Goal: Task Accomplishment & Management: Complete application form

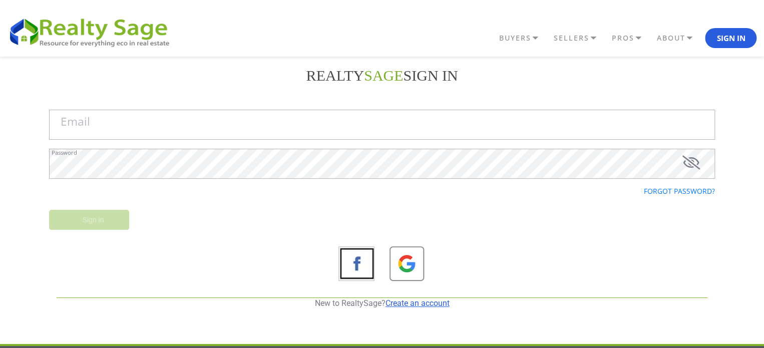
click at [417, 302] on link "Create an account" at bounding box center [417, 303] width 64 height 10
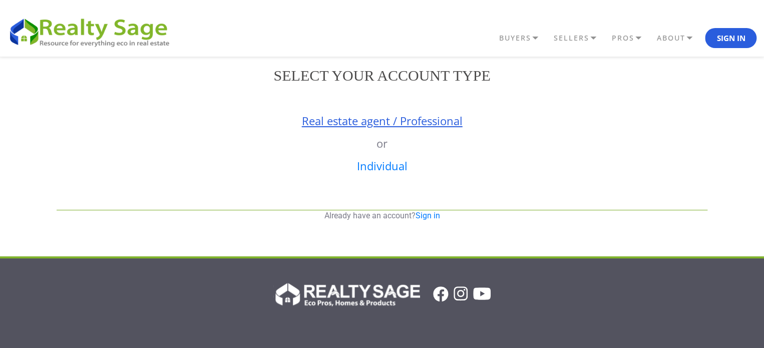
click at [413, 120] on link "Real estate agent / Professional" at bounding box center [382, 120] width 161 height 15
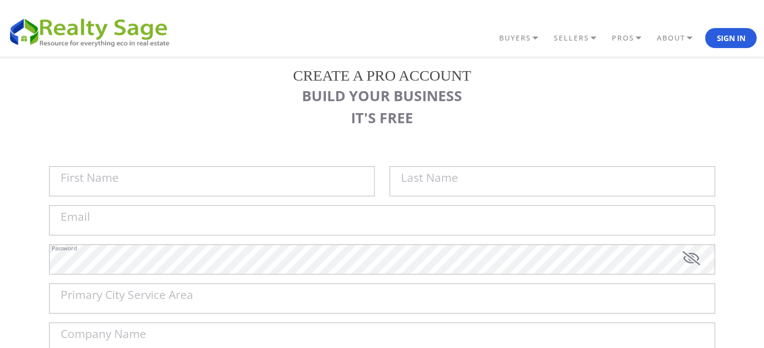
scroll to position [50, 0]
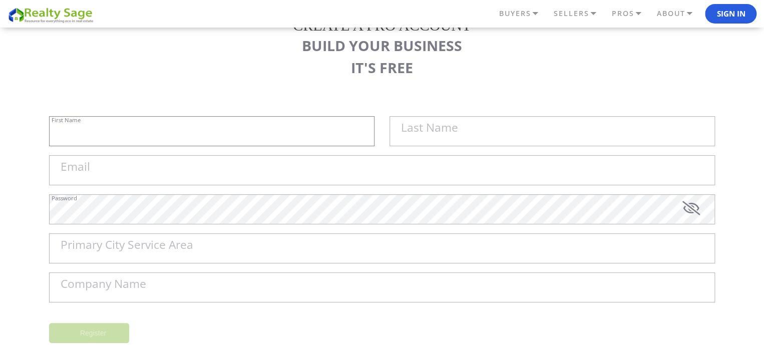
click at [123, 130] on input "First Name" at bounding box center [211, 131] width 325 height 30
paste input "[PERSON_NAME]"
click at [84, 132] on input "[PERSON_NAME]" at bounding box center [211, 131] width 325 height 30
click at [407, 134] on label "Last Name" at bounding box center [429, 128] width 57 height 12
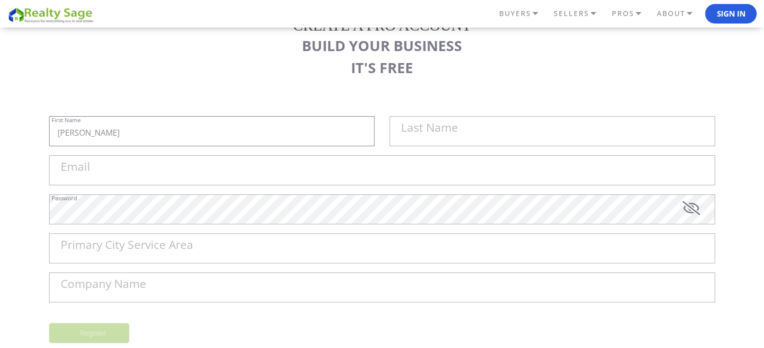
click at [374, 135] on input "[PERSON_NAME]" at bounding box center [211, 131] width 325 height 30
paste input "[PERSON_NAME]"
type input "[PERSON_NAME]"
click at [456, 153] on div "Last Name" at bounding box center [551, 135] width 325 height 39
click at [445, 137] on input "text" at bounding box center [551, 131] width 325 height 30
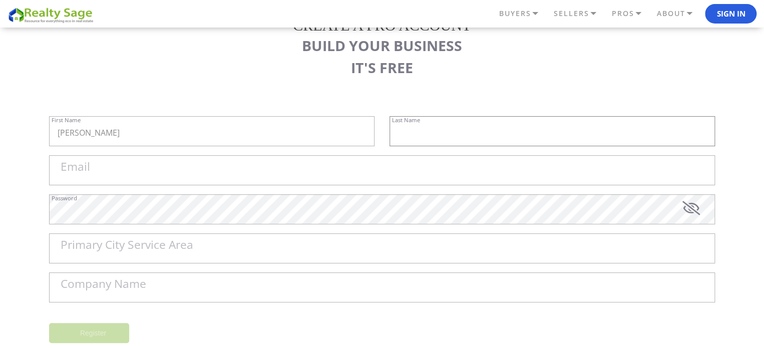
paste input "Yuter"
type input "Yuter"
click at [270, 175] on input "Email" at bounding box center [382, 170] width 666 height 30
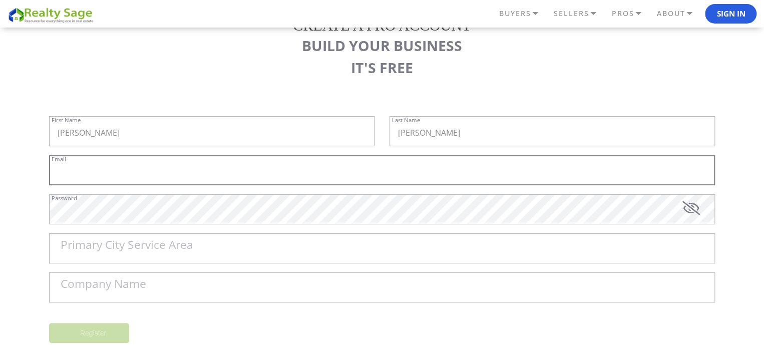
paste input "homecashguys@atomicmail.io"
type input "homecashguys@atomicmail.io"
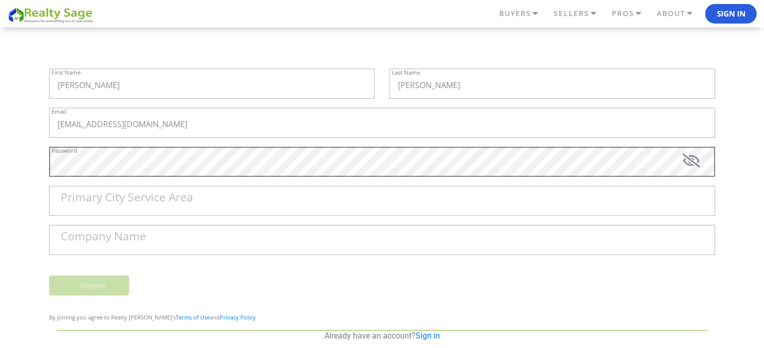
scroll to position [150, 0]
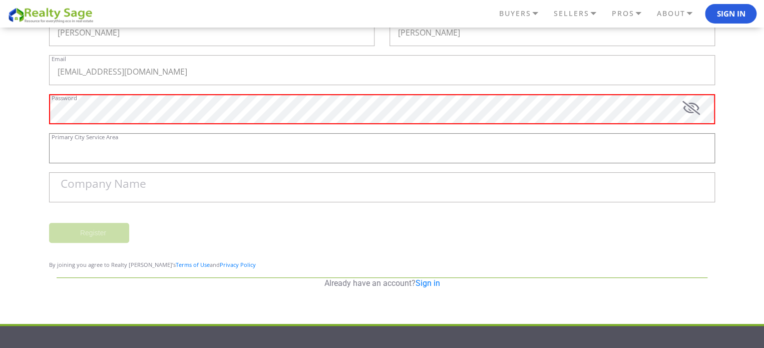
click at [211, 145] on input "Primary City Service Area" at bounding box center [382, 148] width 666 height 30
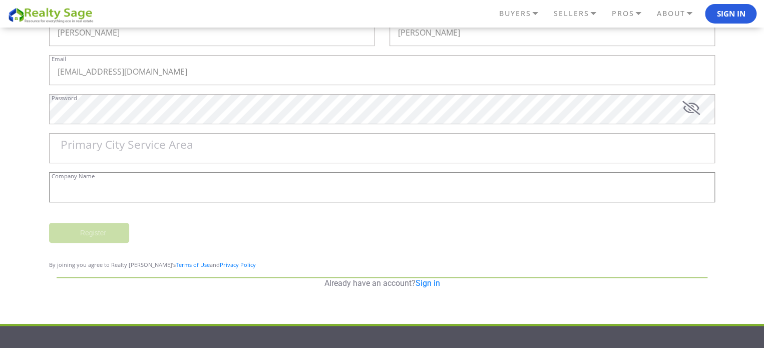
click at [225, 191] on input "Company Name" at bounding box center [382, 187] width 666 height 30
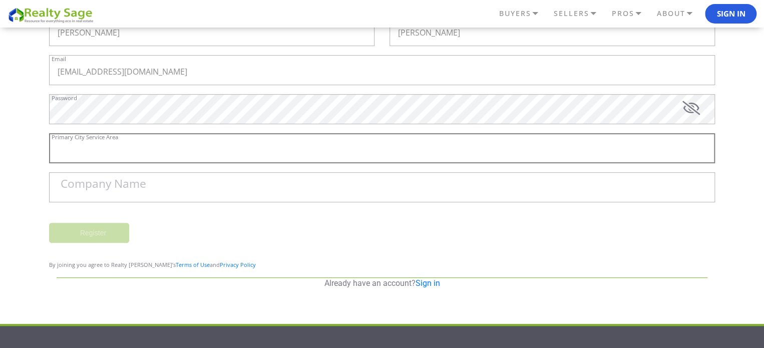
click at [220, 149] on input "Primary City Service Area" at bounding box center [382, 148] width 666 height 30
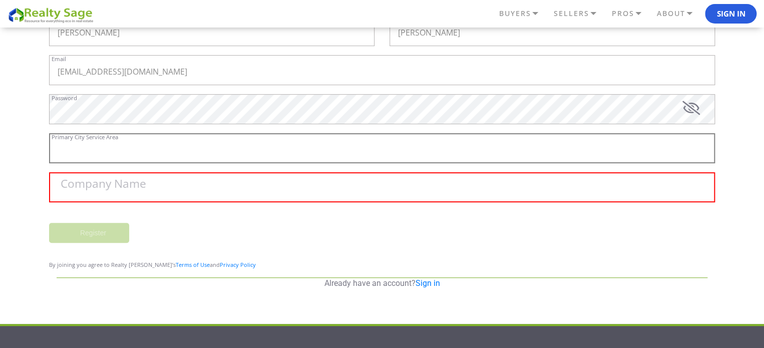
paste input "Philadelphia"
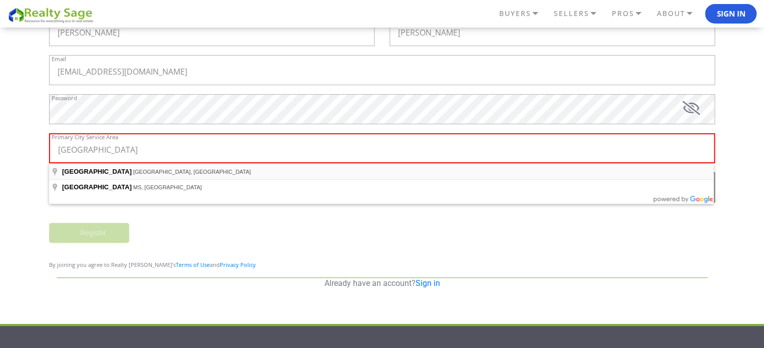
type input "Philadelphia, PA, USA"
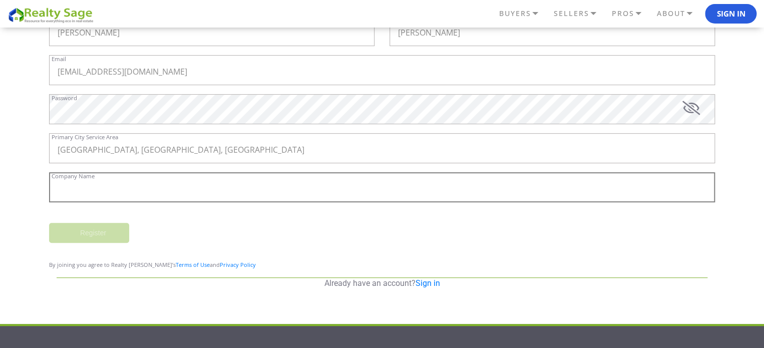
click at [190, 196] on input "Company Name" at bounding box center [382, 187] width 666 height 30
click at [161, 195] on input "Company Name" at bounding box center [382, 187] width 666 height 30
paste input "Home Cash Guys - [GEOGRAPHIC_DATA]"
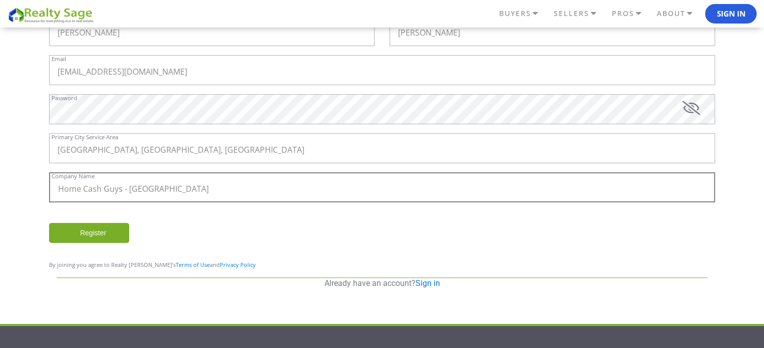
type input "Home Cash Guys - [GEOGRAPHIC_DATA]"
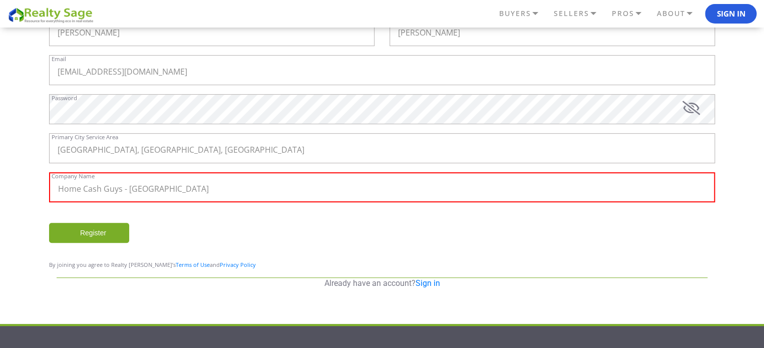
click at [115, 230] on input "Register" at bounding box center [89, 233] width 80 height 20
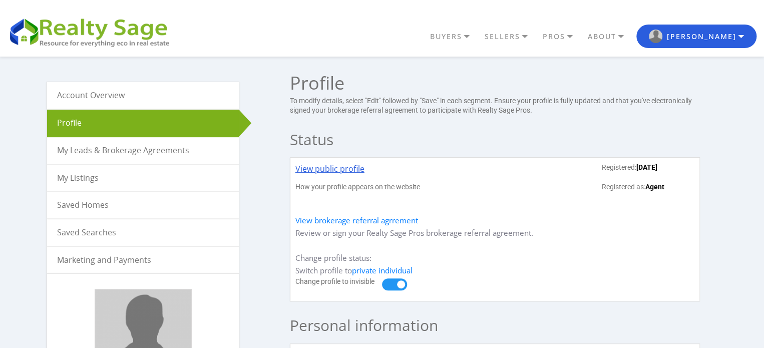
click at [340, 169] on link "View public profile" at bounding box center [329, 173] width 69 height 20
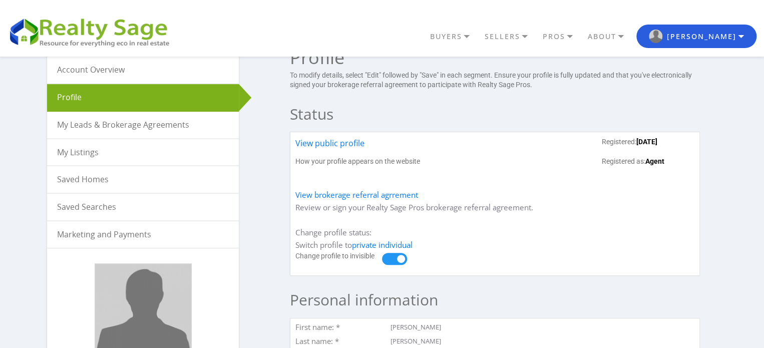
scroll to position [50, 0]
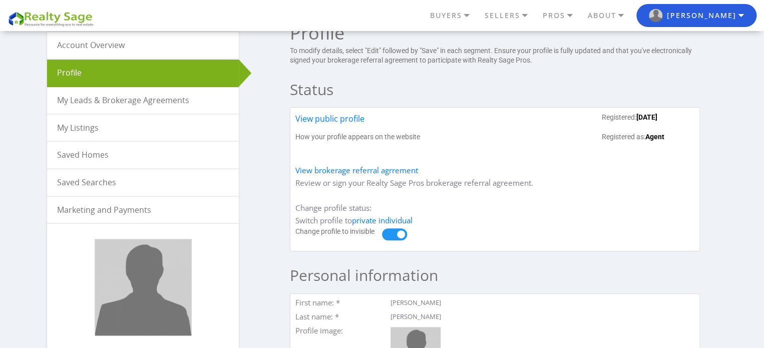
click at [94, 126] on link "My Listings" at bounding box center [143, 128] width 192 height 27
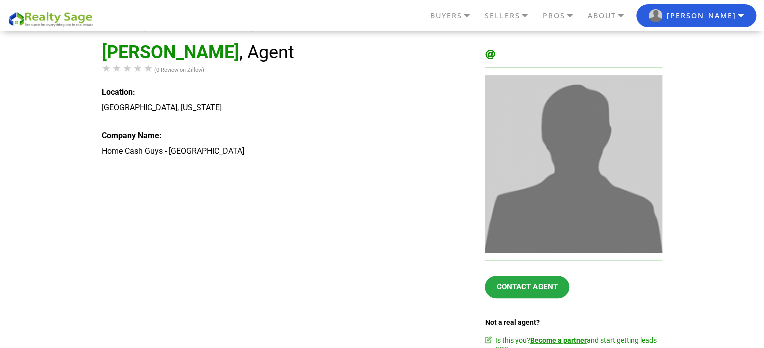
scroll to position [50, 0]
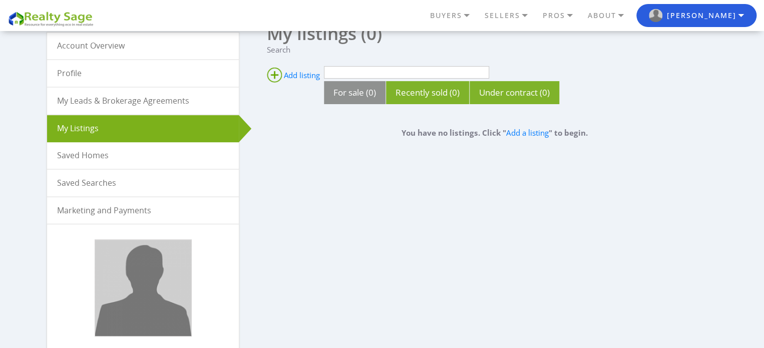
scroll to position [50, 0]
click at [276, 74] on ins at bounding box center [274, 74] width 15 height 15
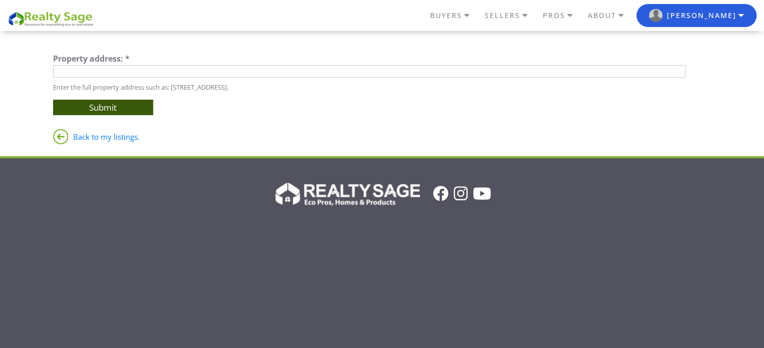
click at [188, 63] on div "Property address: *" at bounding box center [369, 60] width 633 height 11
click at [183, 71] on input "text" at bounding box center [369, 71] width 633 height 13
click at [139, 67] on input "text" at bounding box center [369, 71] width 633 height 13
paste input "808 S 2nd St Philadelphia PA 19147"
type input "808 S 2nd St, Philadelphia, PA 19147, USA"
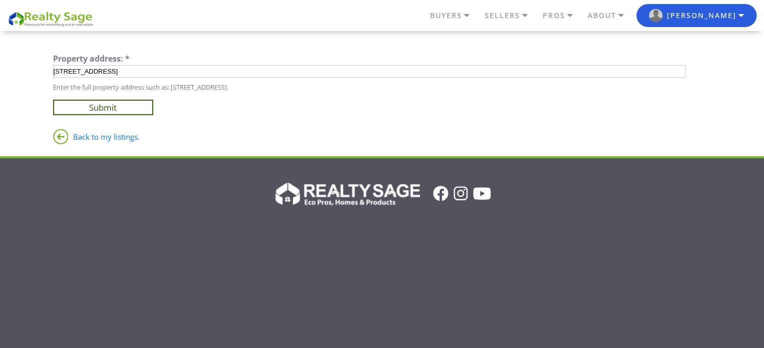
click at [126, 103] on input "Submit" at bounding box center [103, 108] width 100 height 16
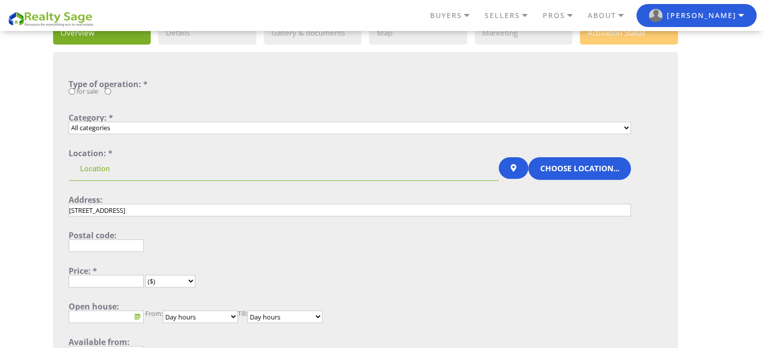
scroll to position [100, 0]
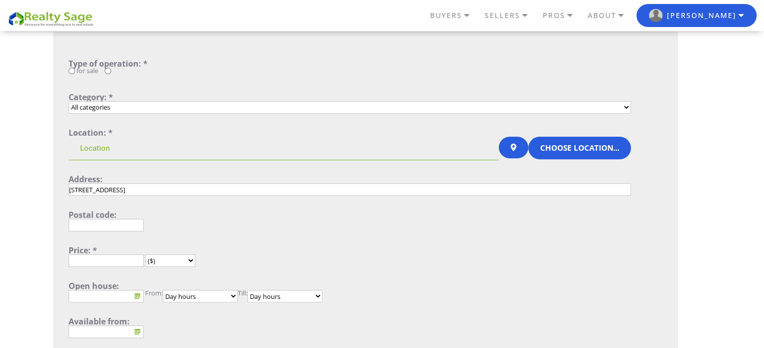
click at [336, 107] on select "All categories Single Family Home Condo Townhouse Duplex Multi Family Home Apar…" at bounding box center [350, 107] width 562 height 13
click at [238, 108] on select "All categories Single Family Home Condo Townhouse Duplex Multi Family Home Apar…" at bounding box center [350, 107] width 562 height 13
click at [108, 224] on input "text" at bounding box center [106, 225] width 75 height 13
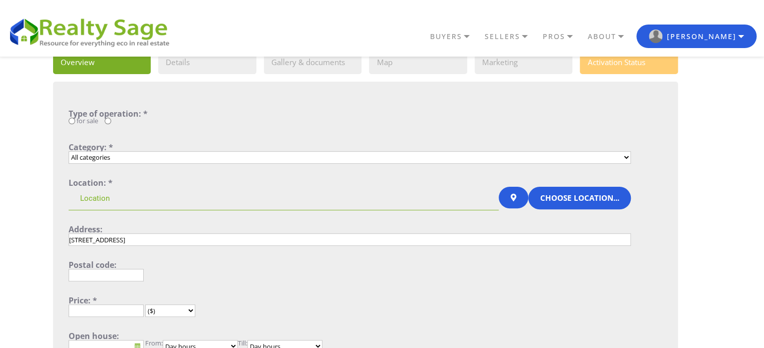
scroll to position [0, 0]
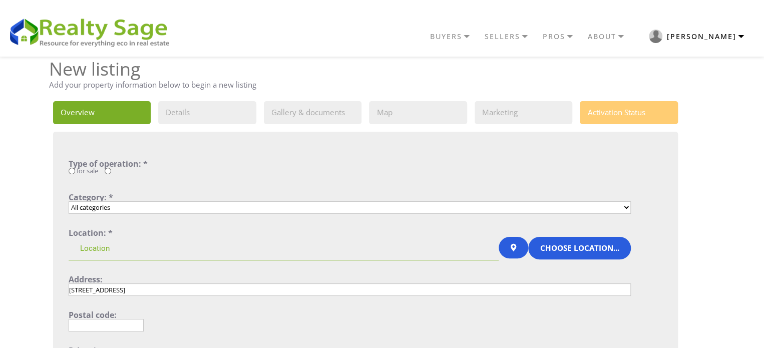
click at [662, 33] on img "button" at bounding box center [656, 37] width 14 height 14
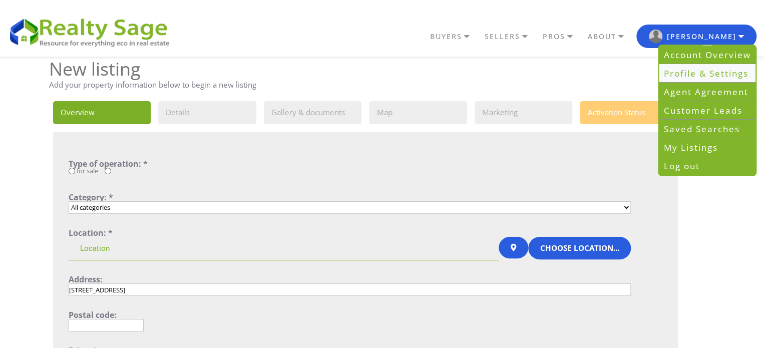
click at [701, 70] on link "Profile & Settings" at bounding box center [707, 73] width 97 height 19
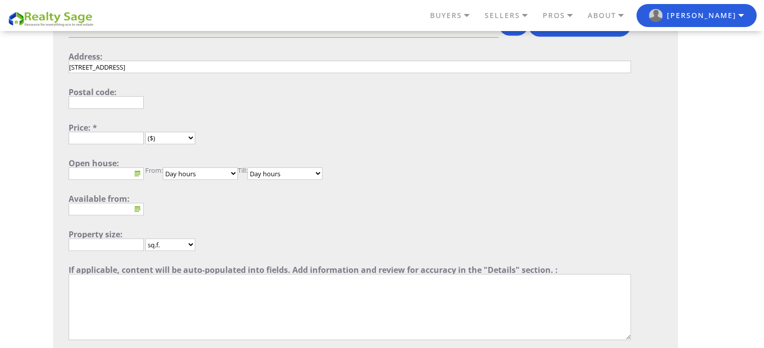
scroll to position [150, 0]
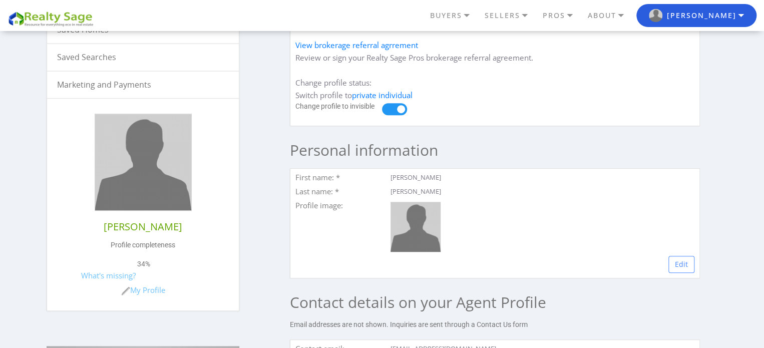
scroll to position [250, 0]
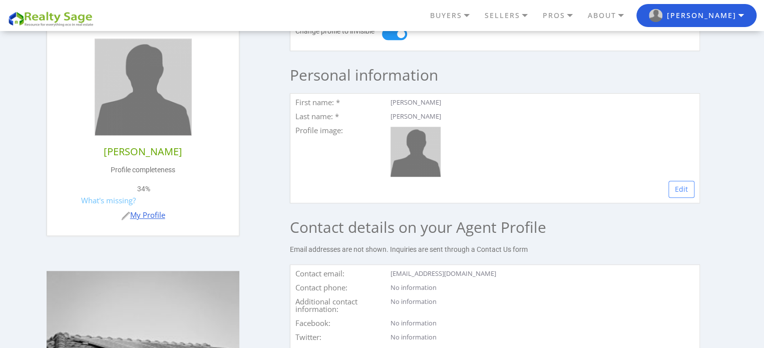
click at [151, 214] on link "My Profile" at bounding box center [143, 215] width 44 height 10
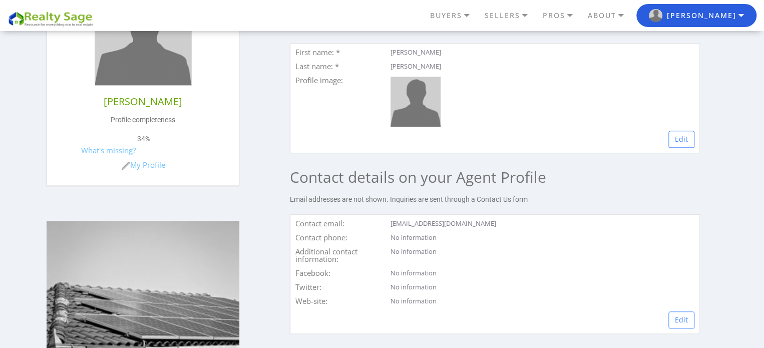
scroll to position [401, 0]
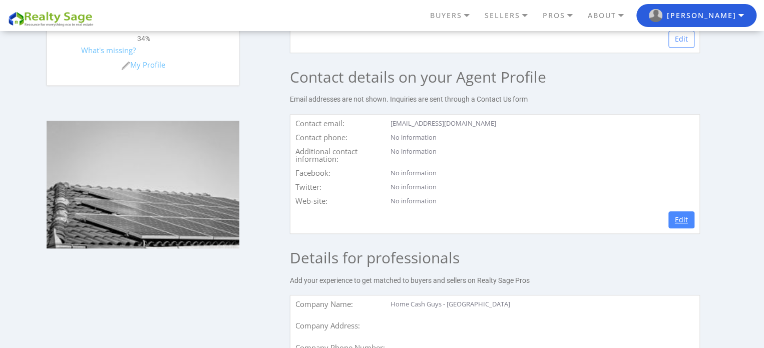
click at [684, 218] on link "Edit" at bounding box center [681, 219] width 26 height 17
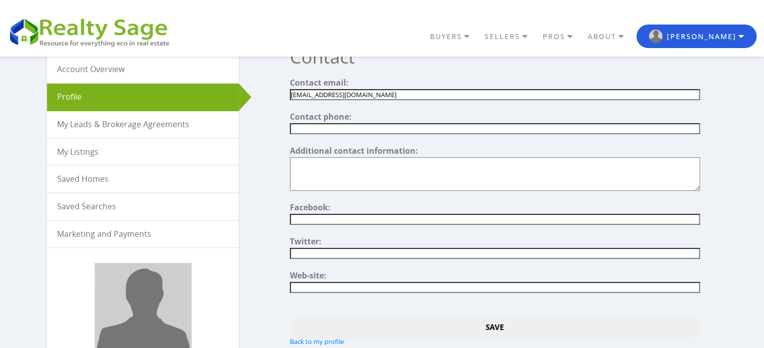
scroll to position [50, 0]
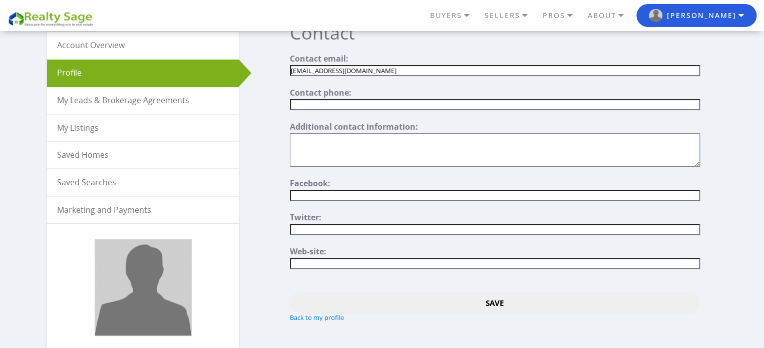
click at [338, 103] on input "text" at bounding box center [495, 104] width 410 height 11
paste input "[PHONE_NUMBER]"
paste input "[URL][DOMAIN_NAME]"
type input "[PHONE_NUMBER]"
click at [347, 195] on input"] "text" at bounding box center [495, 195] width 410 height 11
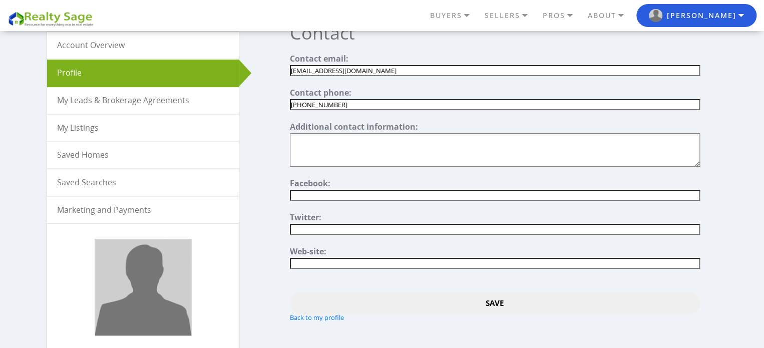
paste input"] "[URL][DOMAIN_NAME]"
type input"] "[URL][DOMAIN_NAME]"
click at [406, 266] on form "Contact email: homecashguys@atomicmail.io Contact phone: (267) 619-7254 Additio…" at bounding box center [495, 188] width 410 height 266
click at [402, 260] on input"] "text" at bounding box center [495, 263] width 410 height 11
paste input"] "https://www.homecashguys.com/"
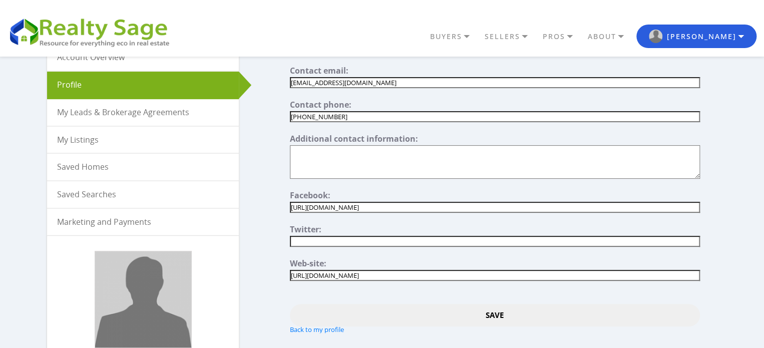
scroll to position [0, 0]
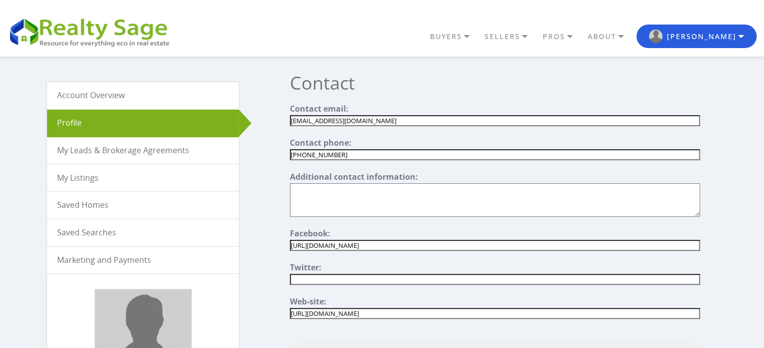
type input"] "https://www.homecashguys.com/"
click at [354, 118] on input"] "homecashguys@atomicmail.io" at bounding box center [495, 120] width 410 height 11
paste input"] "info@homecashguys.com"
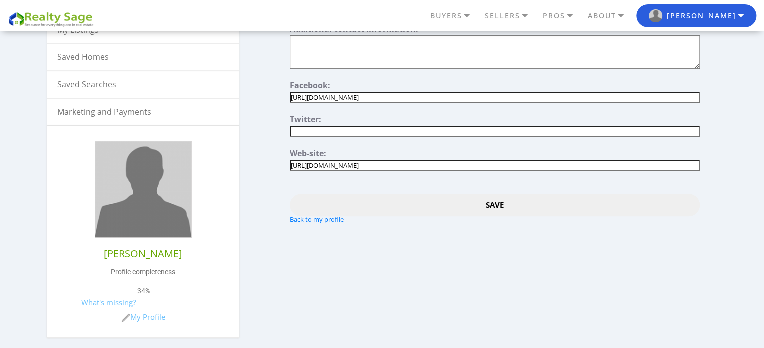
scroll to position [150, 0]
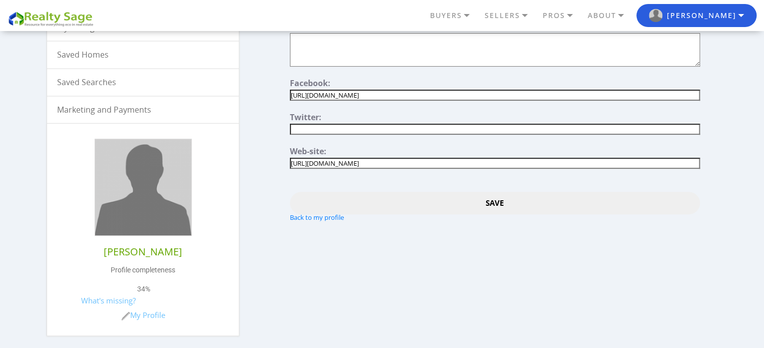
type input"] "info@homecashguys.com"
click at [496, 201] on input "Save" at bounding box center [495, 203] width 410 height 23
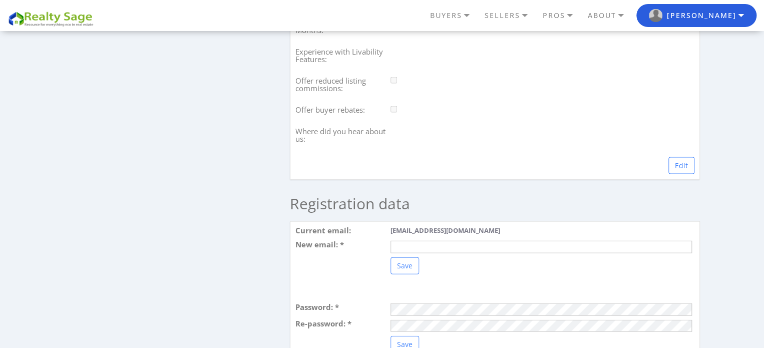
scroll to position [951, 0]
click at [686, 170] on link "Edit" at bounding box center [681, 163] width 26 height 17
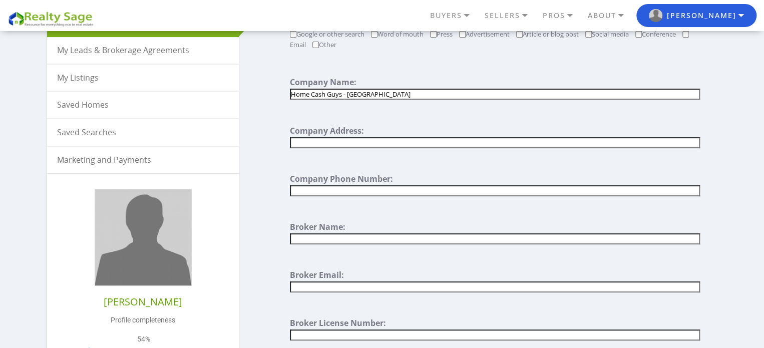
click at [383, 141] on input "text" at bounding box center [495, 142] width 410 height 11
paste input "[STREET_ADDRESS]"
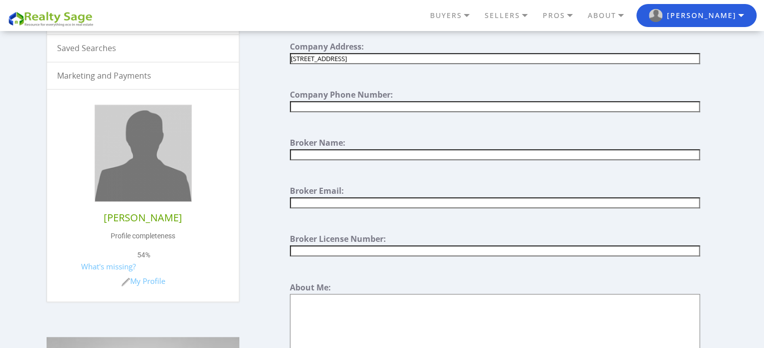
scroll to position [200, 0]
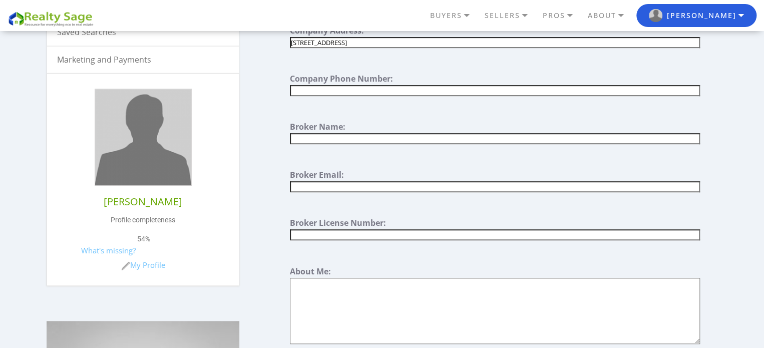
type input "[STREET_ADDRESS]"
click at [349, 85] on input "text" at bounding box center [495, 90] width 410 height 11
paste input "[PHONE_NUMBER]"
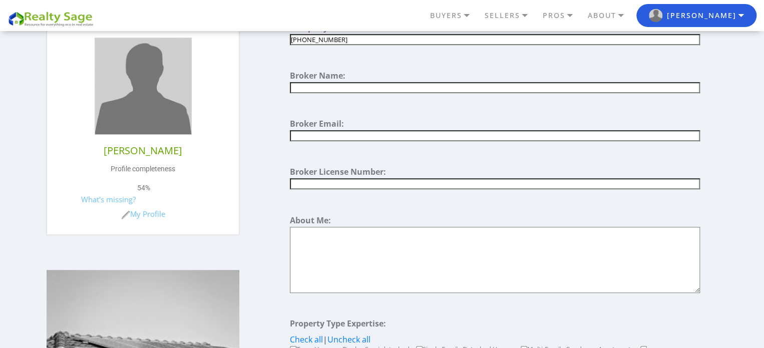
scroll to position [300, 0]
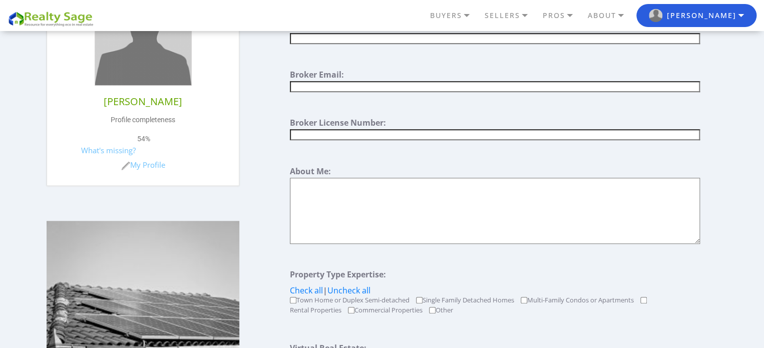
type input "[PHONE_NUMBER]"
click at [354, 193] on textarea at bounding box center [495, 211] width 410 height 66
paste textarea "At Home Cash Guys, we buy houses [GEOGRAPHIC_DATA] homeowners want to sell quic…"
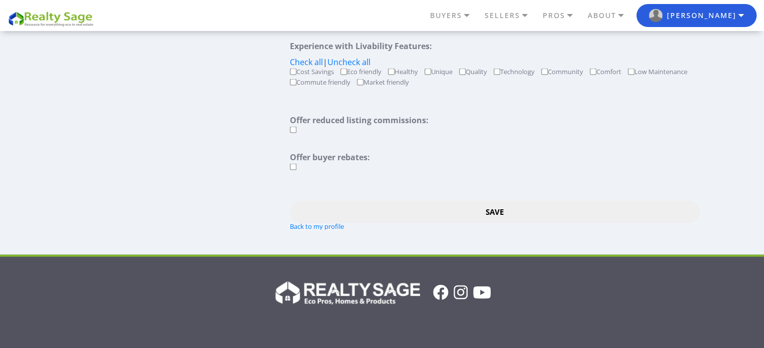
scroll to position [1051, 0]
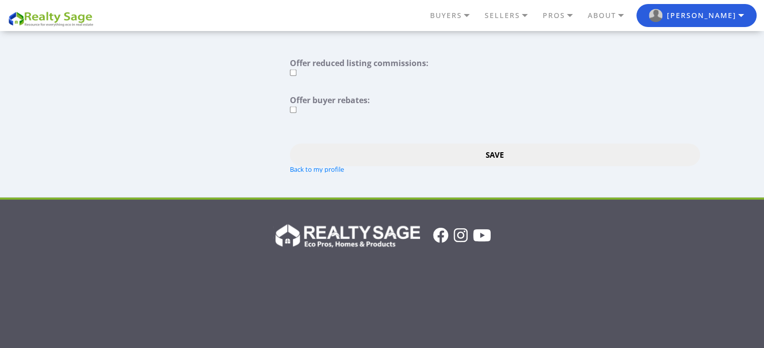
type textarea "At Home Cash Guys, we buy houses [GEOGRAPHIC_DATA] homeowners want to sell quic…"
click at [498, 147] on input "Save" at bounding box center [495, 155] width 410 height 23
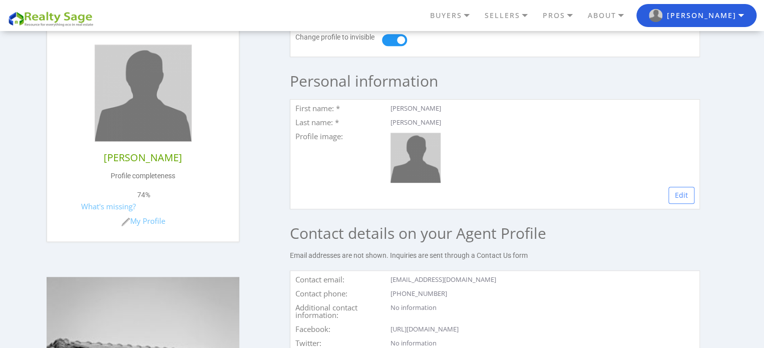
scroll to position [250, 0]
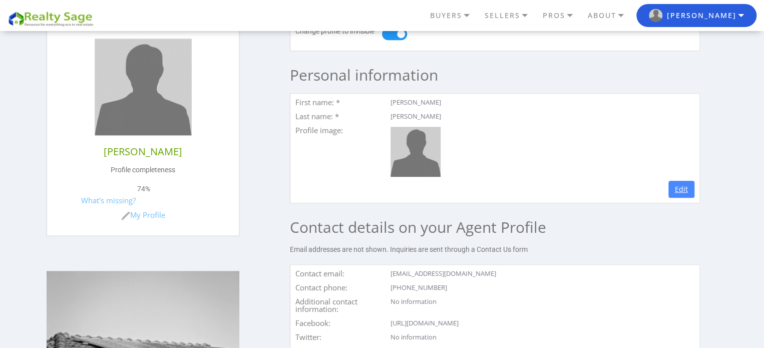
click at [686, 189] on link "Edit" at bounding box center [681, 189] width 26 height 17
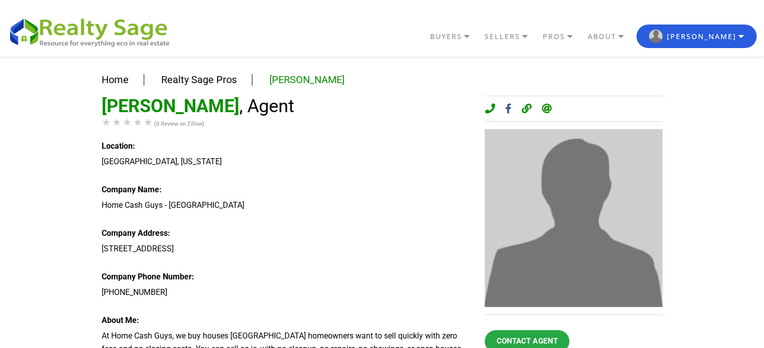
click at [210, 80] on link "Realty Sage Pros" at bounding box center [199, 80] width 76 height 12
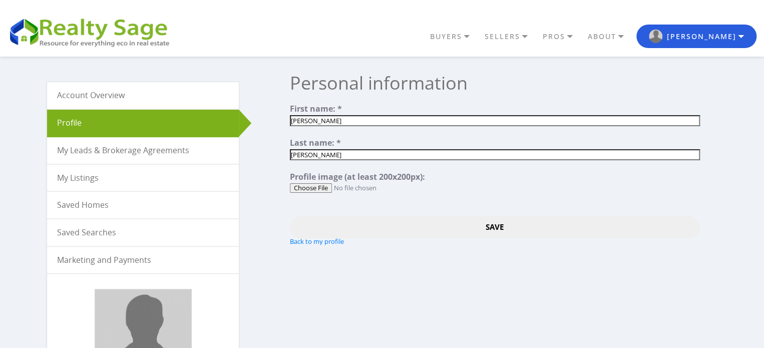
click at [322, 188] on input "file" at bounding box center [495, 188] width 410 height 10
type input "C:\fakepath\homecash_logo.jpg"
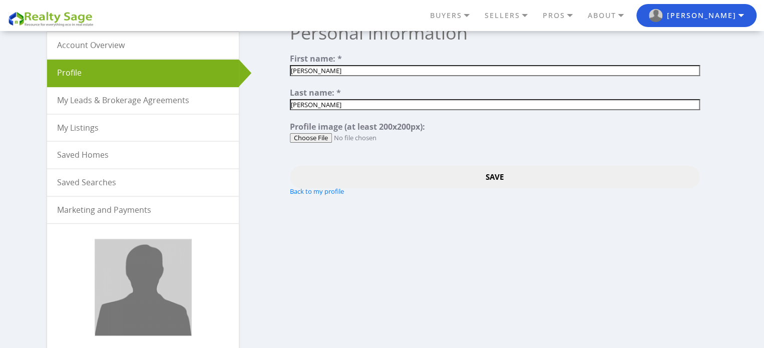
click at [491, 174] on input "Save" at bounding box center [495, 177] width 410 height 23
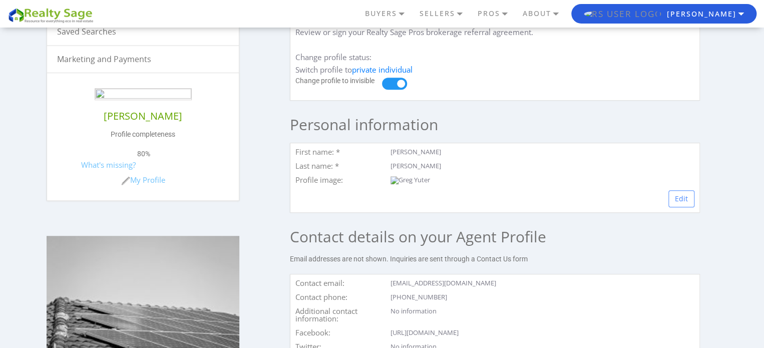
scroll to position [200, 0]
click at [681, 208] on link "Edit" at bounding box center [681, 199] width 26 height 17
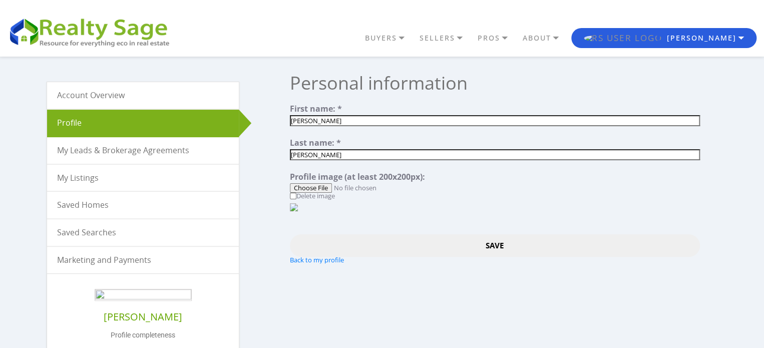
click at [322, 185] on input "file" at bounding box center [495, 188] width 410 height 10
type input "C:\fakepath\homecash_logo.jpg"
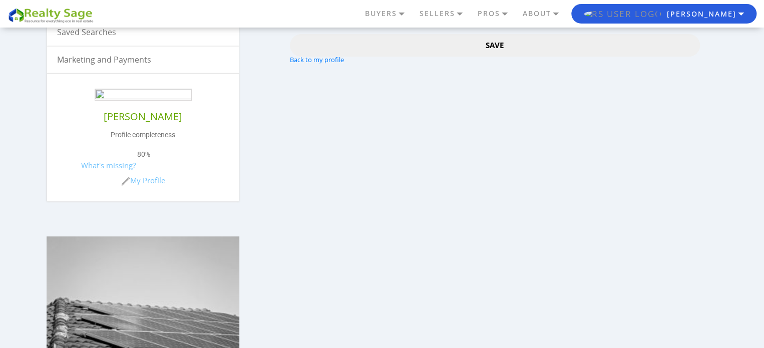
click at [492, 57] on input "Save" at bounding box center [495, 45] width 410 height 23
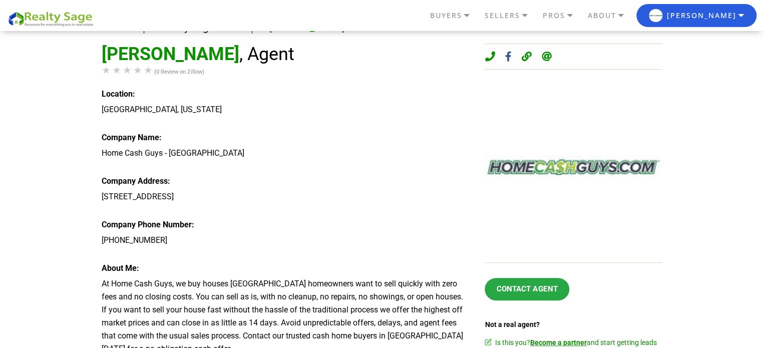
scroll to position [150, 0]
